Goal: Navigation & Orientation: Understand site structure

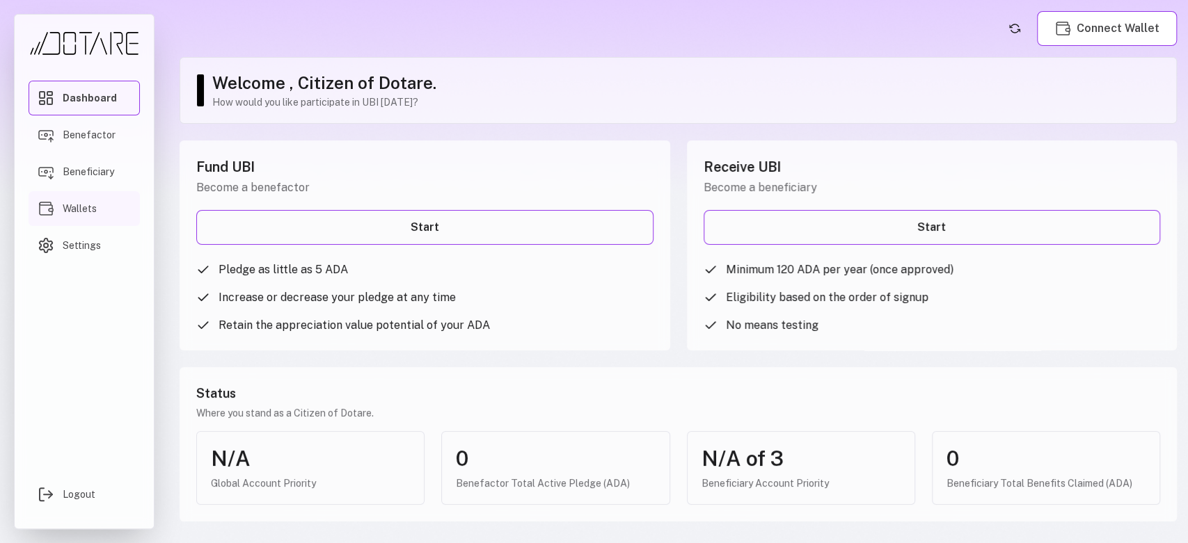
drag, startPoint x: 50, startPoint y: 165, endPoint x: 62, endPoint y: 196, distance: 33.5
click at [49, 165] on img "Main menu" at bounding box center [46, 172] width 17 height 17
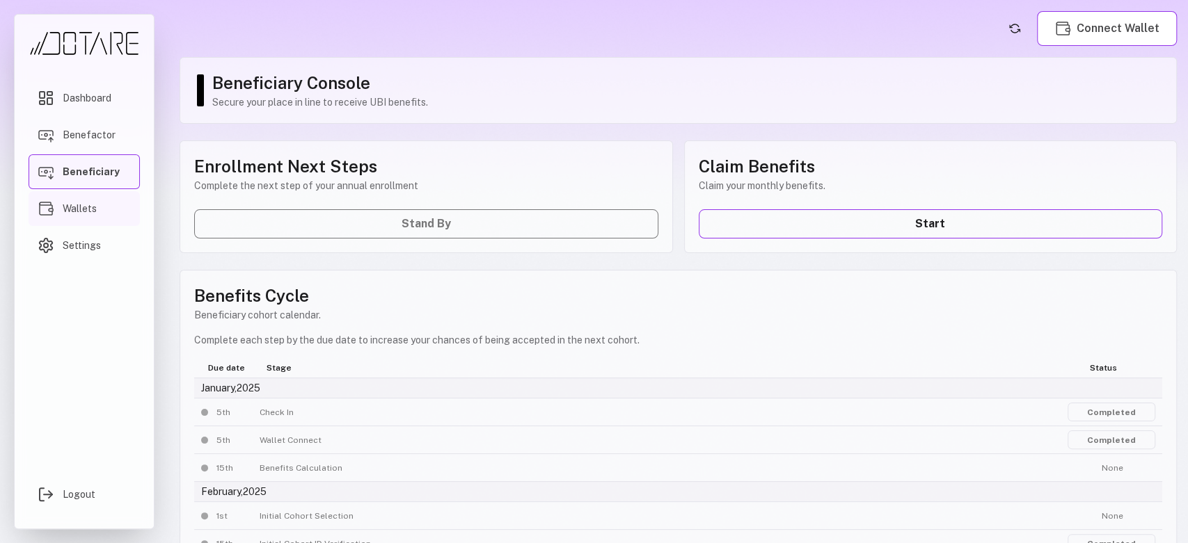
click at [78, 208] on span "Wallets" at bounding box center [80, 209] width 34 height 14
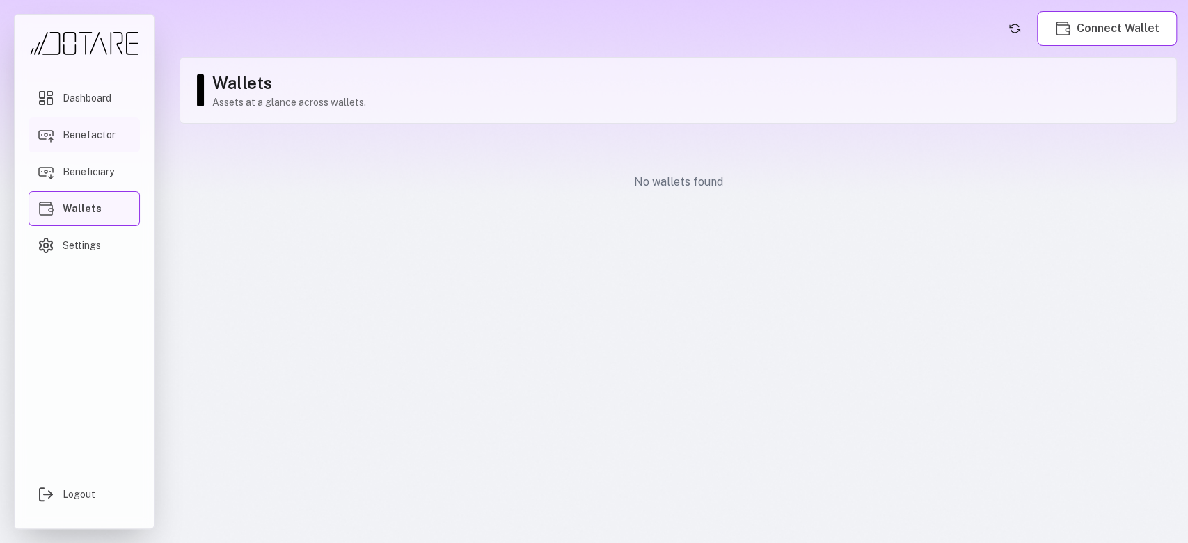
click at [75, 132] on span "Benefactor" at bounding box center [89, 135] width 53 height 14
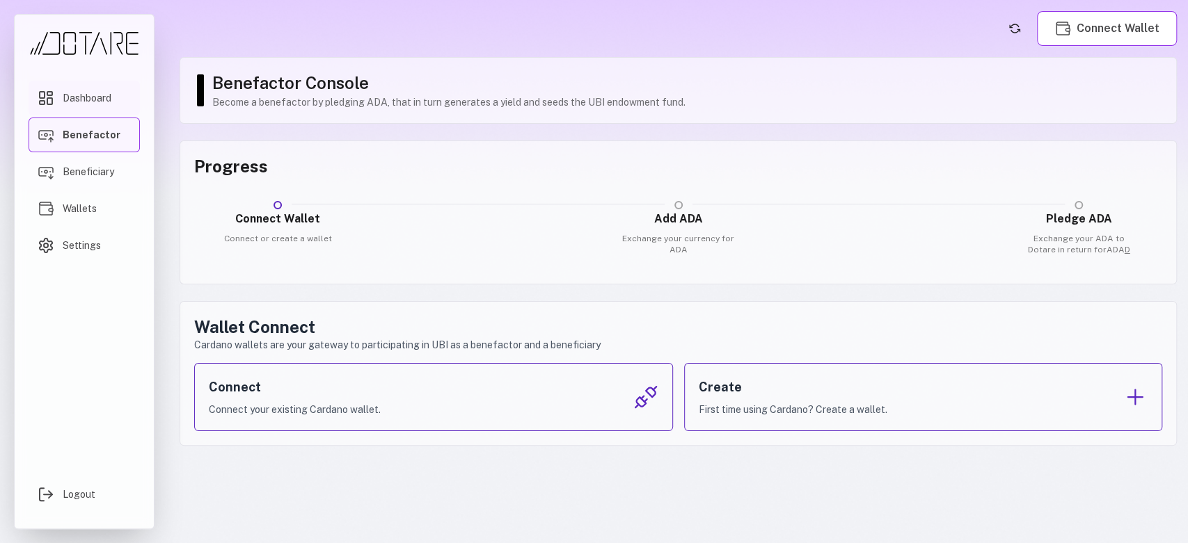
click at [81, 104] on span "Dashboard" at bounding box center [87, 98] width 49 height 14
